Goal: Transaction & Acquisition: Download file/media

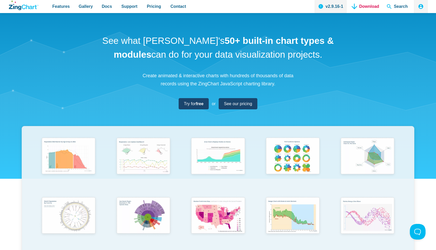
click at [363, 5] on link "Download" at bounding box center [364, 6] width 31 height 13
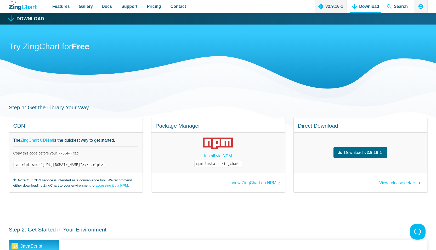
drag, startPoint x: 109, startPoint y: 165, endPoint x: 139, endPoint y: 165, distance: 30.1
click at [105, 165] on code "<script src="[URL][DOMAIN_NAME]"></script>" at bounding box center [58, 165] width 91 height 6
click at [98, 186] on link "accessing it via NPM" at bounding box center [111, 186] width 32 height 4
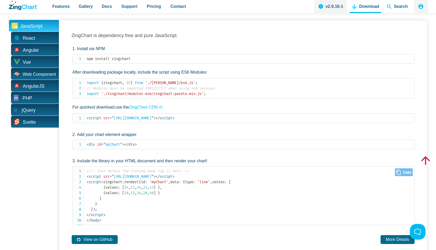
scroll to position [138, 0]
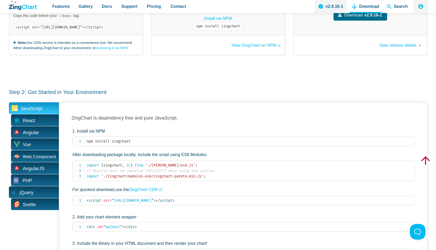
click at [44, 193] on span "jQuery" at bounding box center [34, 193] width 50 height 12
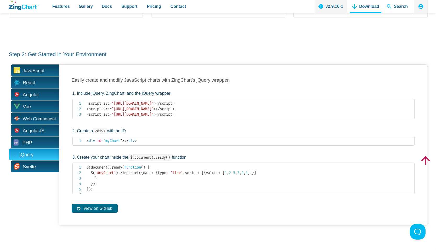
scroll to position [177, 0]
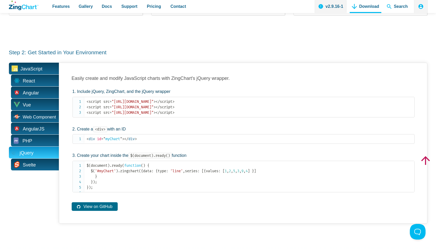
click at [35, 65] on span "JavaScript" at bounding box center [31, 69] width 22 height 8
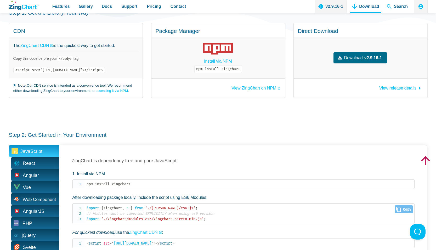
scroll to position [93, 0]
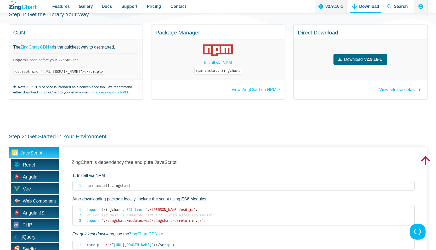
click at [105, 72] on code "<script src="[URL][DOMAIN_NAME]"></script>" at bounding box center [58, 72] width 91 height 6
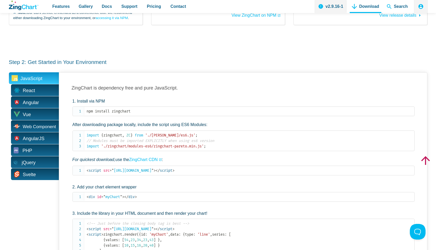
scroll to position [169, 0]
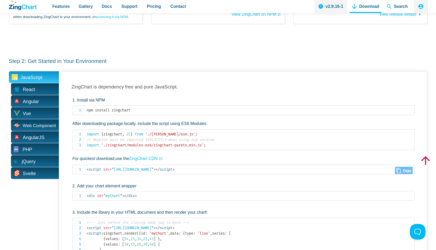
click at [117, 170] on span "= " [URL][DOMAIN_NAME] "" at bounding box center [132, 170] width 44 height 4
drag, startPoint x: 117, startPoint y: 170, endPoint x: 167, endPoint y: 170, distance: 50.2
click at [153, 170] on span "= " [URL][DOMAIN_NAME] "" at bounding box center [132, 170] width 44 height 4
copy span "[URL][DOMAIN_NAME]"
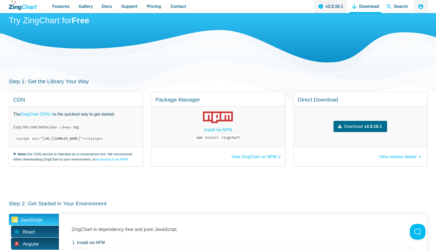
scroll to position [4, 0]
